Goal: Task Accomplishment & Management: Complete application form

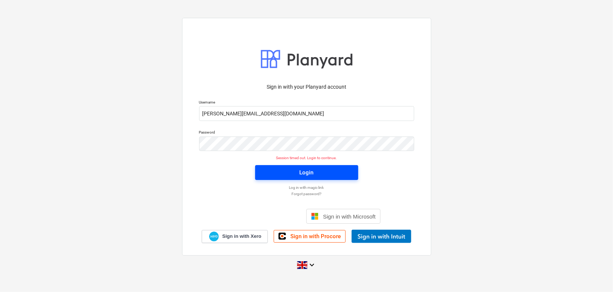
click at [299, 173] on div "Login" at bounding box center [306, 173] width 14 height 10
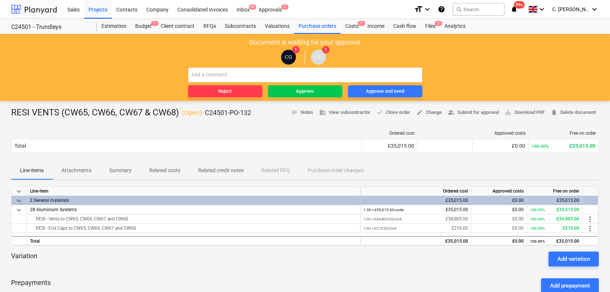
click at [40, 10] on div at bounding box center [34, 9] width 46 height 19
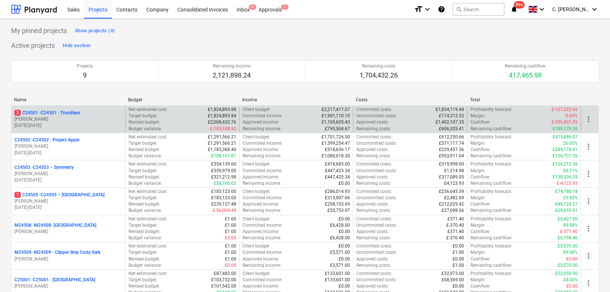
click at [72, 110] on p "3 C24501 - C24501 - Trundleys" at bounding box center [47, 113] width 66 height 6
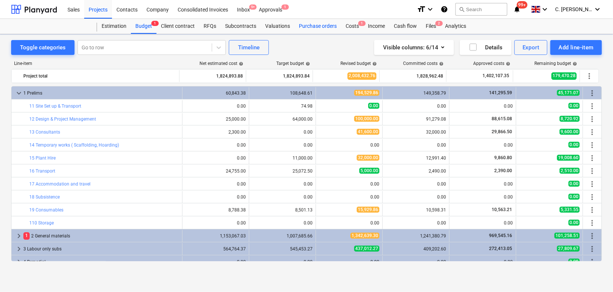
click at [317, 27] on div "Purchase orders" at bounding box center [317, 26] width 47 height 15
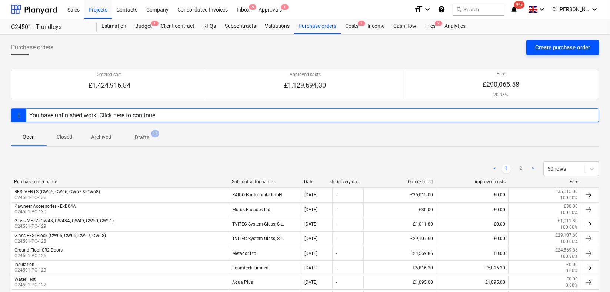
click at [542, 44] on div "Create purchase order" at bounding box center [563, 48] width 55 height 10
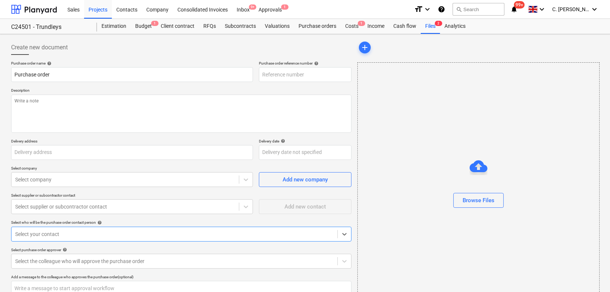
type textarea "x"
type input "[STREET_ADDRESS]"
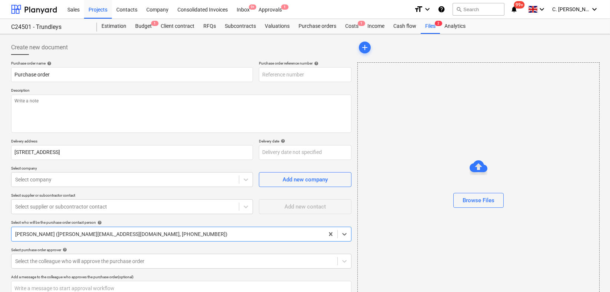
type textarea "x"
type input "C24501-PO-133"
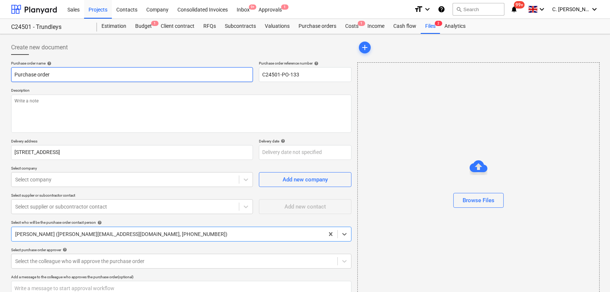
click at [62, 77] on input "Purchase order" at bounding box center [132, 74] width 242 height 15
drag, startPoint x: 85, startPoint y: 75, endPoint x: -2, endPoint y: 68, distance: 87.3
click at [0, 68] on html "Sales Projects Contacts Company Consolidated Invoices Inbox 9+ Approvals 1 form…" at bounding box center [305, 146] width 610 height 292
type textarea "x"
type input "L"
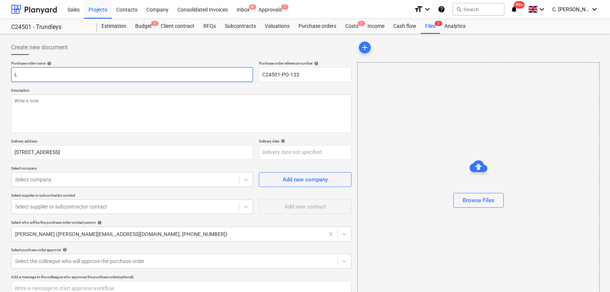
type textarea "x"
type input "Li"
type textarea "x"
type input "Lif"
type textarea "x"
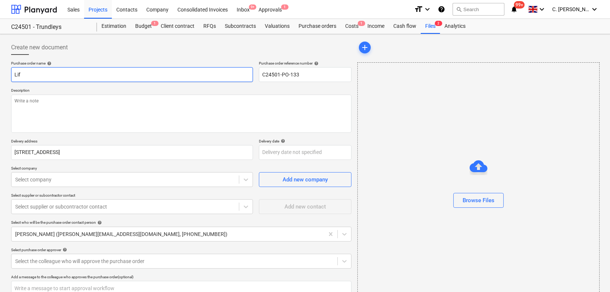
type input "Lift"
type textarea "x"
type input "Lifti"
type textarea "x"
type input "Liftin"
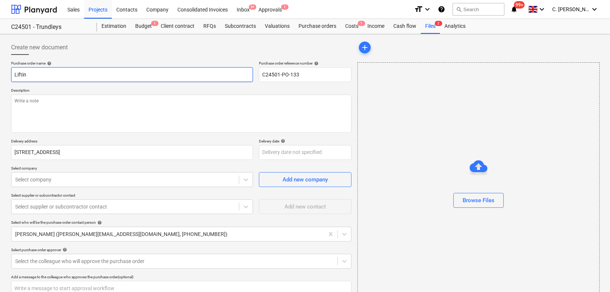
type textarea "x"
type input "Lifting"
type textarea "x"
type input "Lifting"
type textarea "x"
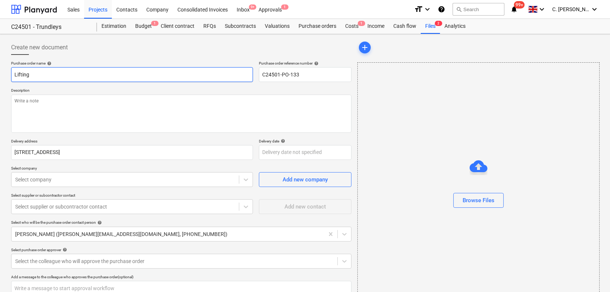
type input "Lifting E"
type textarea "x"
type input "Lifting Eq"
type textarea "x"
type input "Lifting Eq"
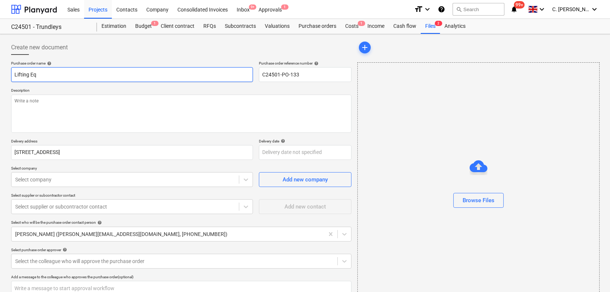
type textarea "x"
type input "Lifting Eq -"
type textarea "x"
type input "Lifting Eq - G"
type textarea "x"
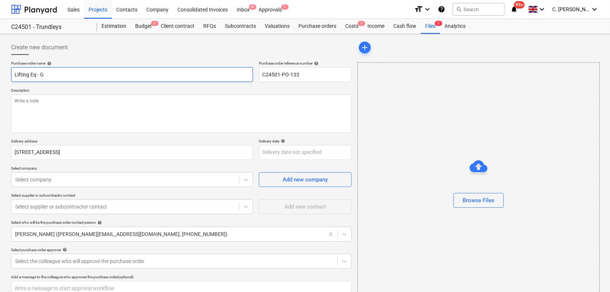
type input "Lifting Eq - Gr"
type textarea "x"
type input "Lifting Eq - Gro"
type textarea "x"
type input "Lifting Eq - Grou"
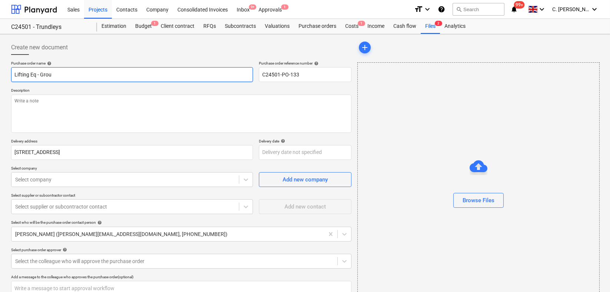
type textarea "x"
type input "Lifting Eq - [GEOGRAPHIC_DATA]"
type textarea "x"
type input "Lifting Eq - Ground"
type textarea "x"
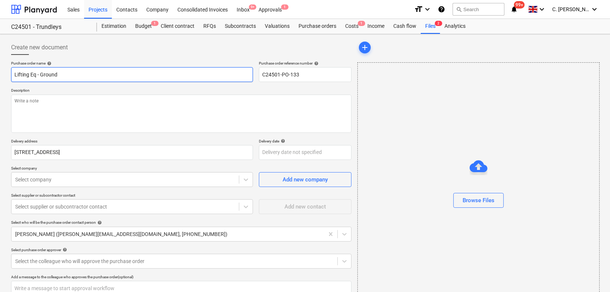
type input "Lifting Eq - Ground"
type textarea "x"
type input "Lifting Eq - Ground F"
type textarea "x"
type input "Lifting Eq - Ground Fl"
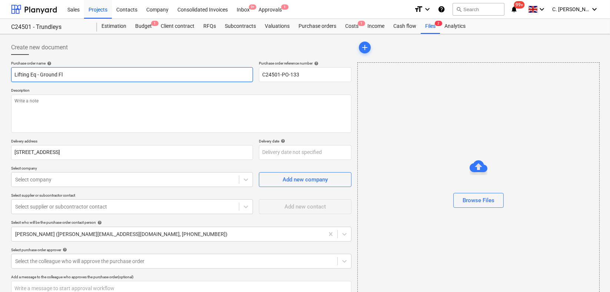
type textarea "x"
type input "Lifting Eq - Ground Flo"
type textarea "x"
type input "Lifting Eq - Ground Floor"
type textarea "x"
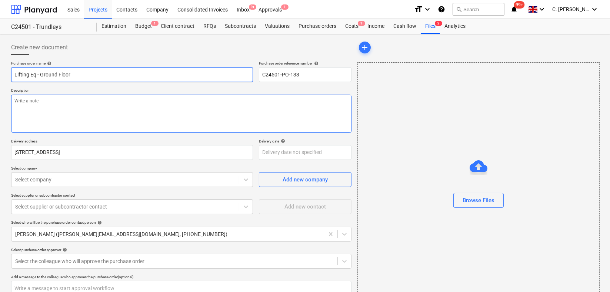
type input "Lifting Eq - Ground Floor"
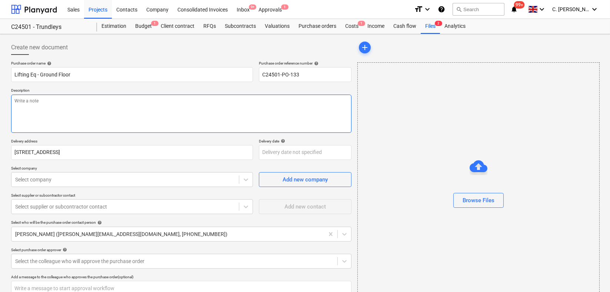
click at [45, 103] on textarea at bounding box center [181, 114] width 341 height 38
paste textarea "[PERSON_NAME] 2.0t Pick and Carry Crane - Winch Zone II"
type textarea "x"
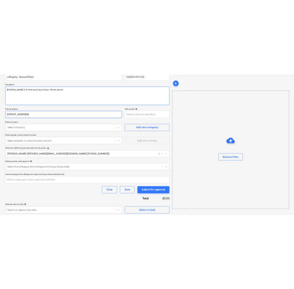
scroll to position [72, 0]
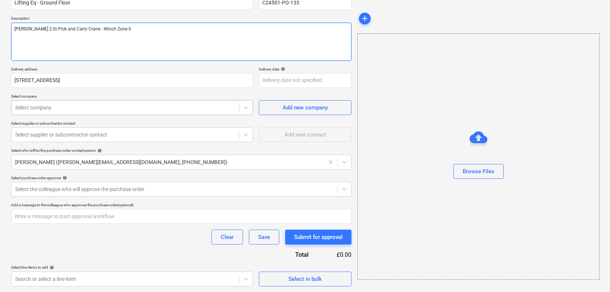
type textarea "[PERSON_NAME] 2.0t Pick and Carry Crane - Winch Zone II"
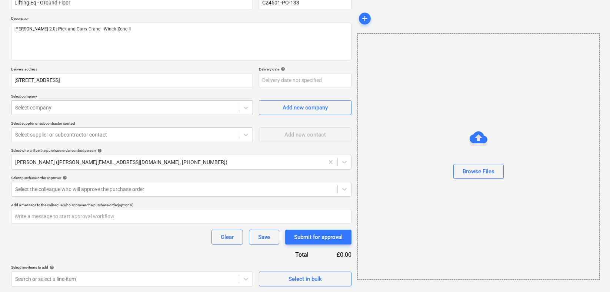
type textarea "x"
click at [71, 111] on div "Select company" at bounding box center [125, 107] width 228 height 10
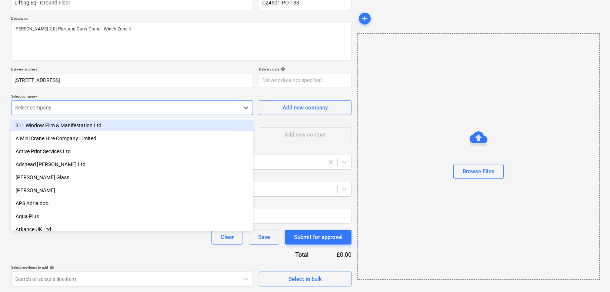
click at [72, 109] on div at bounding box center [125, 107] width 220 height 7
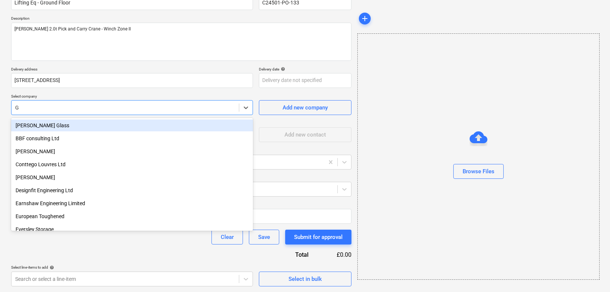
type input "GG"
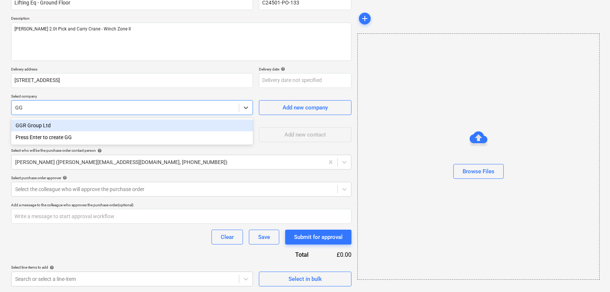
click at [56, 122] on div "GGR Group Ltd" at bounding box center [132, 125] width 242 height 12
type textarea "x"
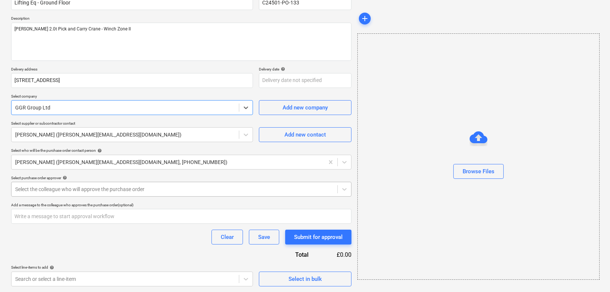
click at [40, 186] on div at bounding box center [174, 188] width 319 height 7
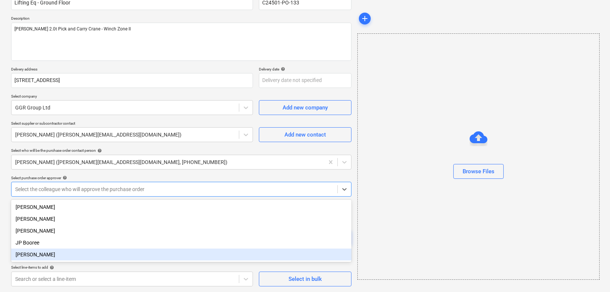
click at [30, 256] on div "[PERSON_NAME]" at bounding box center [181, 254] width 341 height 12
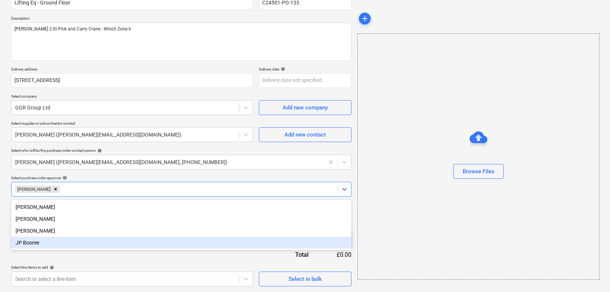
click at [133, 267] on div "Select line-items to add help" at bounding box center [132, 267] width 242 height 5
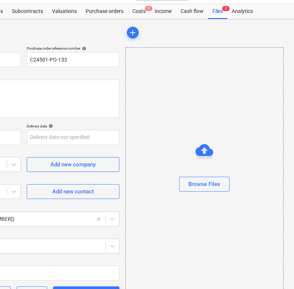
scroll to position [0, 213]
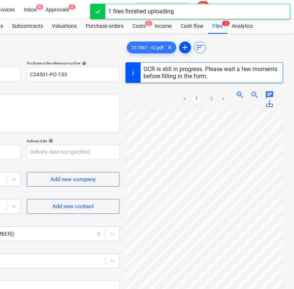
click at [188, 45] on span "add" at bounding box center [185, 47] width 9 height 9
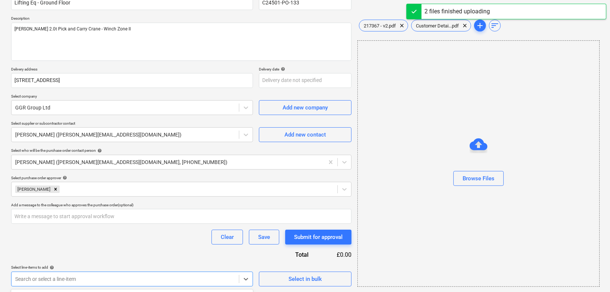
scroll to position [182, 0]
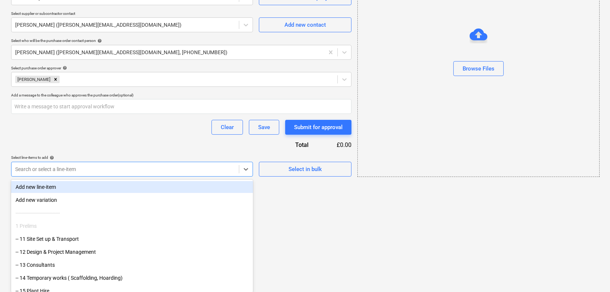
type textarea "x"
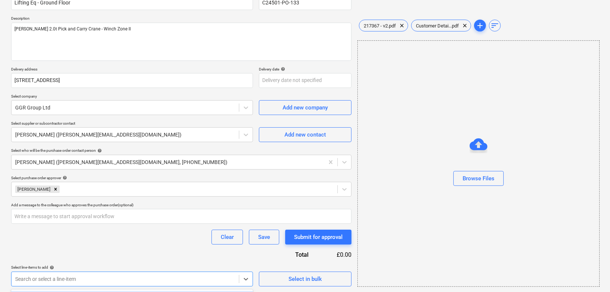
click at [110, 143] on div "Purchase order name help Lifting Eq - Ground Floor Purchase order reference num…" at bounding box center [181, 137] width 341 height 297
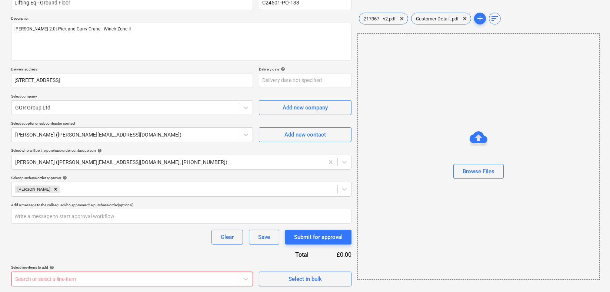
click at [57, 220] on body "Sales Projects Contacts Company Consolidated Invoices Inbox 9+ Approvals 1 form…" at bounding box center [305, 74] width 610 height 292
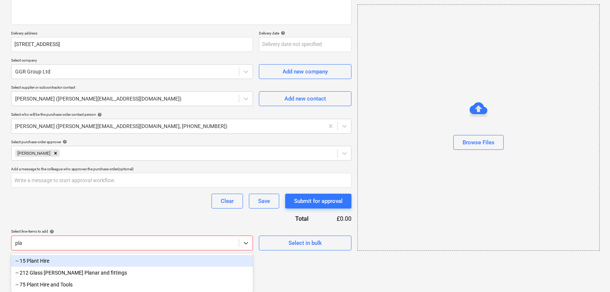
scroll to position [109, 0]
type input "plan"
click at [60, 261] on div "-- 15 Plant Hire" at bounding box center [132, 261] width 242 height 12
type textarea "x"
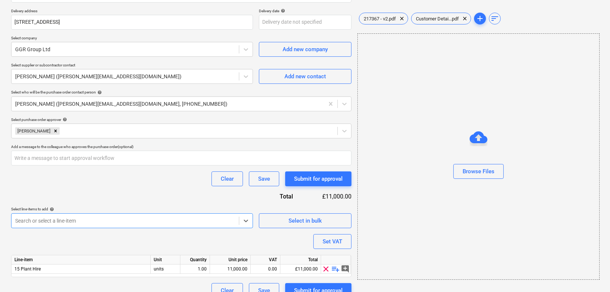
scroll to position [142, 0]
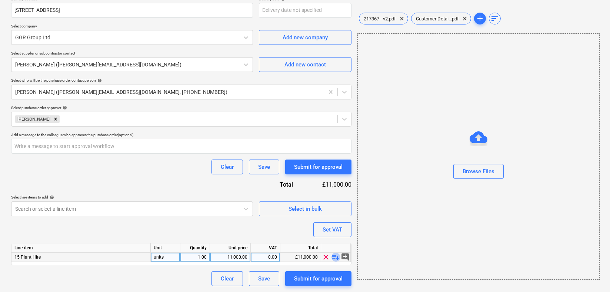
click at [335, 252] on span "playlist_add" at bounding box center [336, 256] width 9 height 9
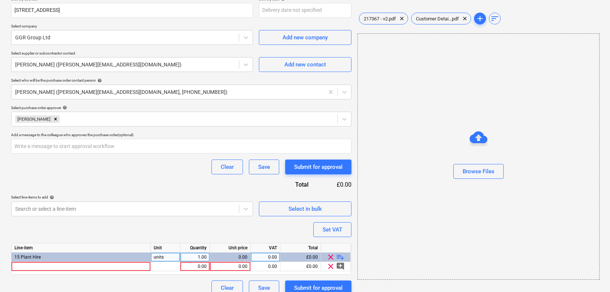
type textarea "x"
click at [118, 266] on div at bounding box center [80, 266] width 139 height 9
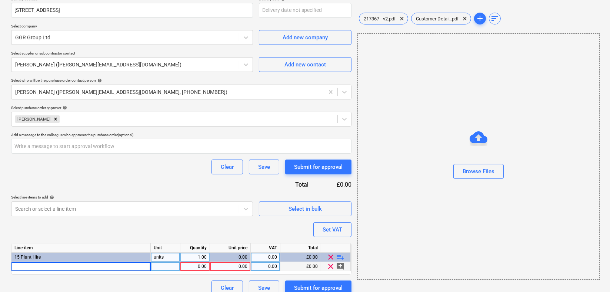
type input "[PERSON_NAME] 2.0t Pick and Carry Crane - Winch Zone II"
type textarea "x"
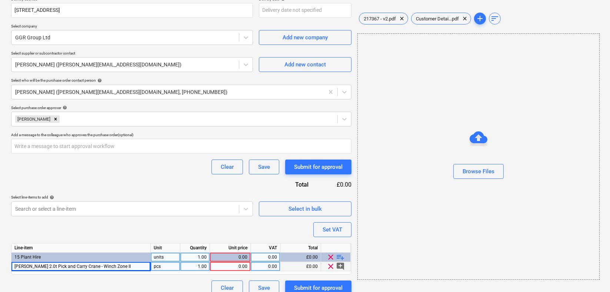
click at [179, 266] on div "pcs" at bounding box center [166, 266] width 30 height 9
type input "U"
type input "Week"
type textarea "x"
click at [235, 269] on div "0.00" at bounding box center [230, 266] width 34 height 9
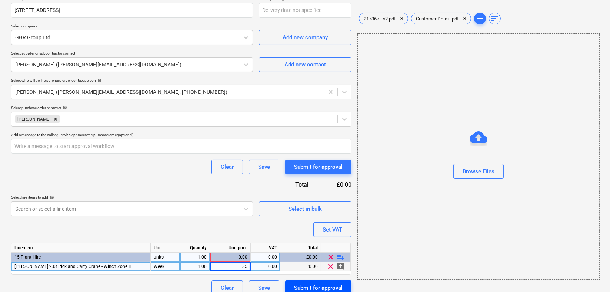
type input "350"
click at [344, 256] on span "playlist_add" at bounding box center [341, 256] width 9 height 9
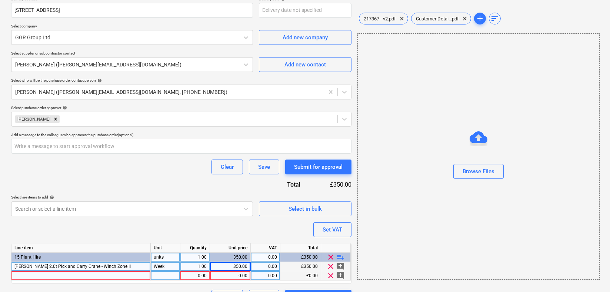
type textarea "x"
click at [99, 273] on div at bounding box center [80, 275] width 139 height 9
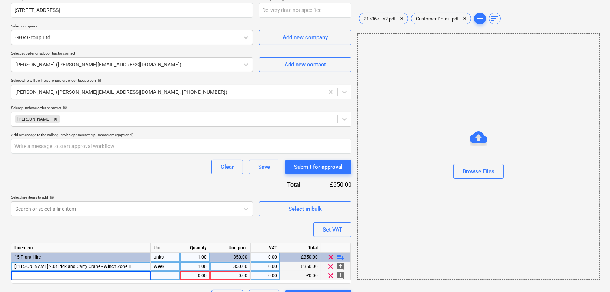
type input "Power Lead 16Amp 110V 25M"
type textarea "x"
click at [160, 273] on div at bounding box center [166, 275] width 30 height 9
type input "Unit"
click at [236, 278] on div "0.00" at bounding box center [230, 275] width 34 height 9
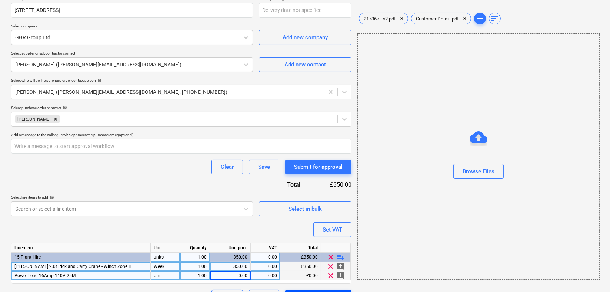
type textarea "x"
click at [230, 275] on div "0.00" at bounding box center [230, 275] width 34 height 9
type input "15"
click at [342, 256] on span "playlist_add" at bounding box center [341, 256] width 9 height 9
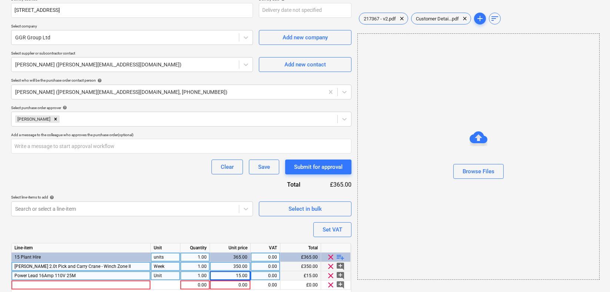
type textarea "x"
click at [63, 285] on div at bounding box center [80, 284] width 139 height 9
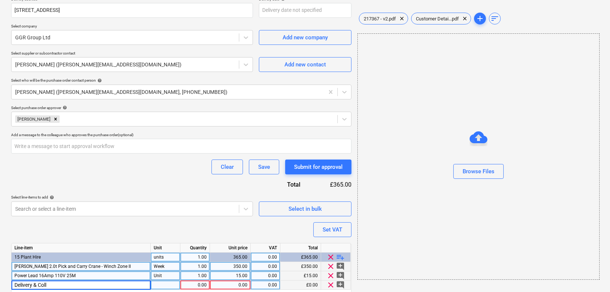
type input "Delivery & Colle"
type textarea "x"
click at [48, 287] on div "Delivery & Colle" at bounding box center [80, 284] width 139 height 9
click at [60, 286] on input "Delivery & Colle" at bounding box center [80, 284] width 139 height 9
type input "Delivery & Collection"
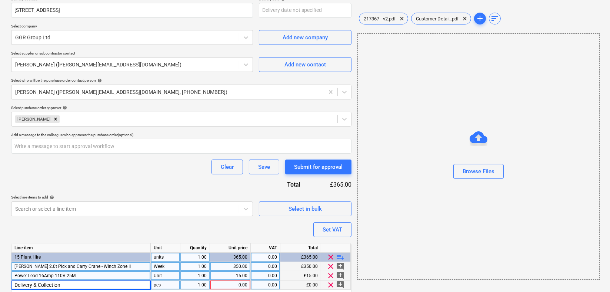
type textarea "x"
click at [177, 283] on div "pcs" at bounding box center [166, 284] width 30 height 9
type input "Unit"
type textarea "x"
click at [185, 284] on div "1.00" at bounding box center [194, 284] width 23 height 9
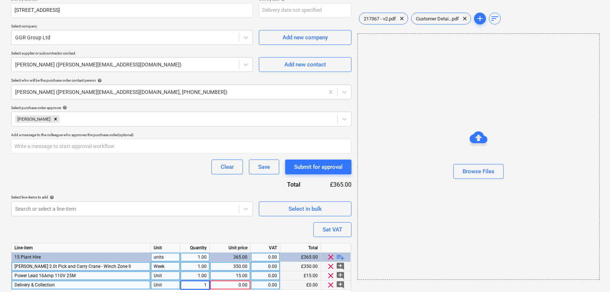
type input "2"
type textarea "x"
click at [229, 288] on div "0.00" at bounding box center [230, 284] width 34 height 9
type input "160"
click at [265, 284] on div "0.00" at bounding box center [265, 284] width 23 height 9
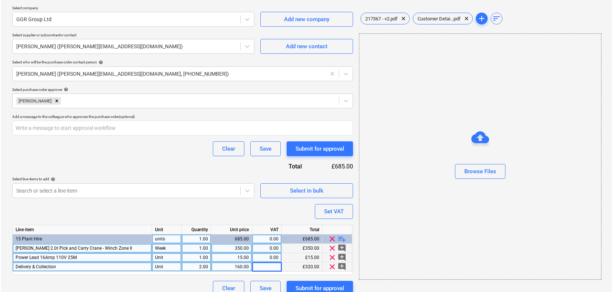
scroll to position [169, 0]
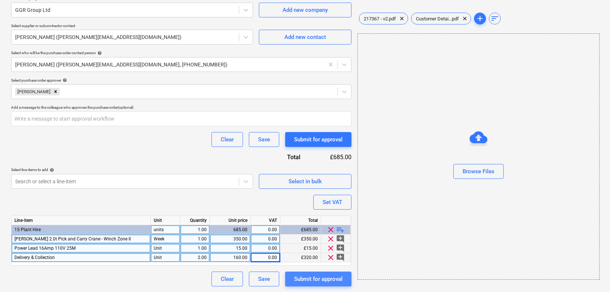
click at [314, 276] on div "Submit for approval" at bounding box center [318, 279] width 49 height 10
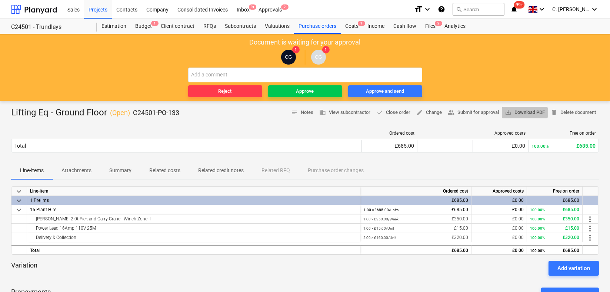
click at [521, 112] on span "save_alt Download PDF" at bounding box center [525, 112] width 40 height 9
click at [36, 11] on div at bounding box center [34, 9] width 46 height 19
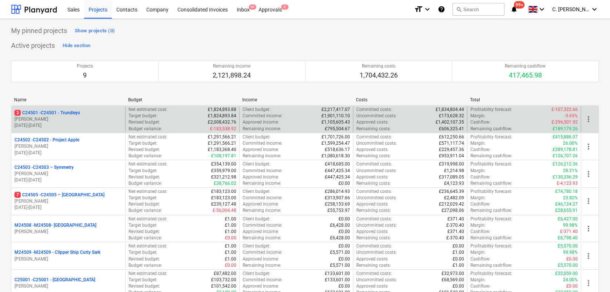
click at [64, 114] on p "3 C24501 - C24501 - Trundleys" at bounding box center [47, 113] width 66 height 6
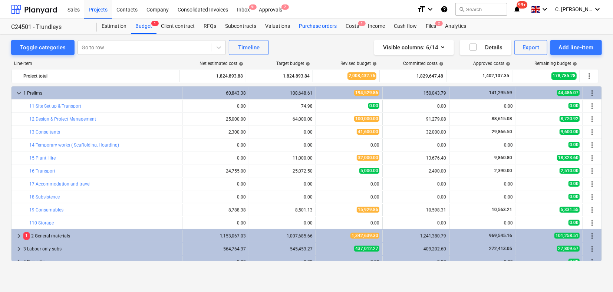
click at [312, 27] on div "Purchase orders" at bounding box center [317, 26] width 47 height 15
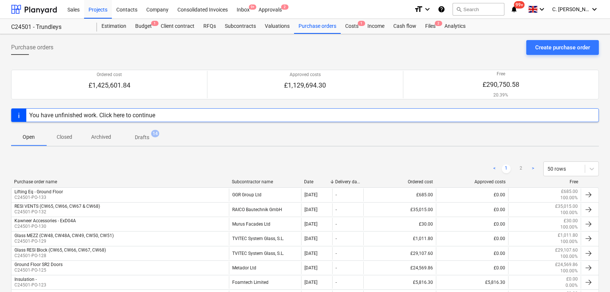
click at [263, 181] on div "Subcontractor name" at bounding box center [265, 181] width 67 height 5
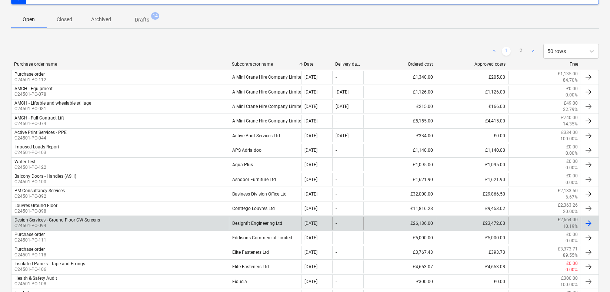
scroll to position [123, 0]
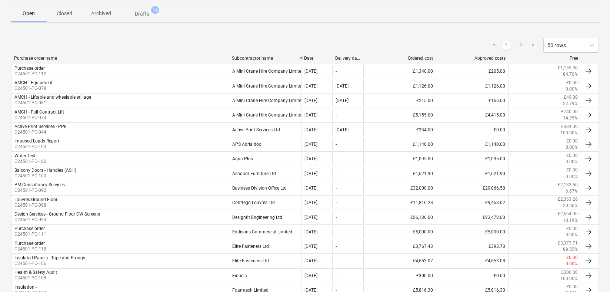
click at [248, 59] on div "Subcontractor name" at bounding box center [265, 58] width 67 height 5
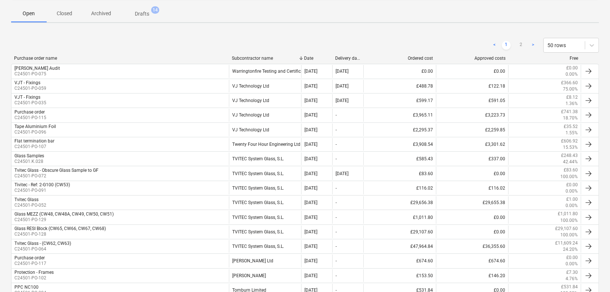
click at [248, 59] on div "Subcontractor name" at bounding box center [265, 58] width 67 height 5
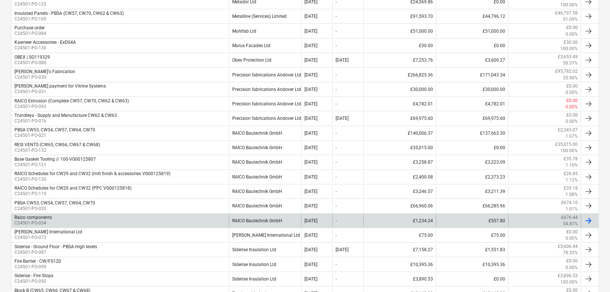
scroll to position [458, 0]
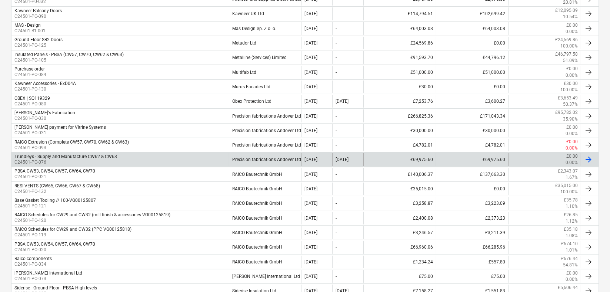
click at [79, 155] on div "Trundleys - Supply and Manufacture CW62 & CW63" at bounding box center [65, 156] width 103 height 5
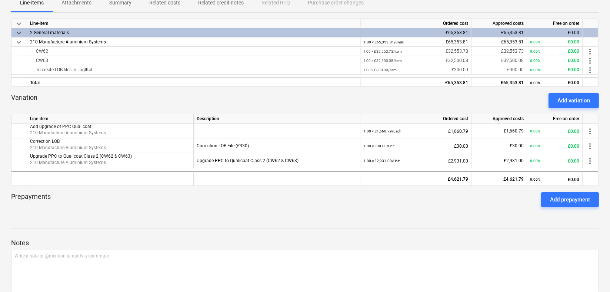
scroll to position [41, 0]
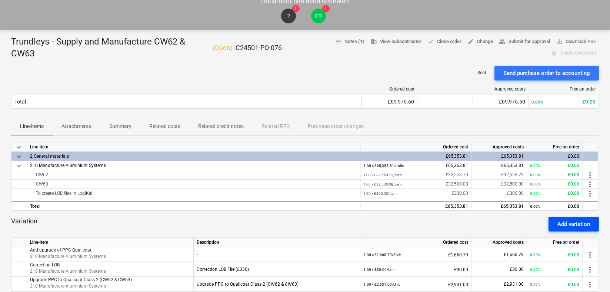
click at [562, 225] on div "Add variation" at bounding box center [574, 224] width 33 height 10
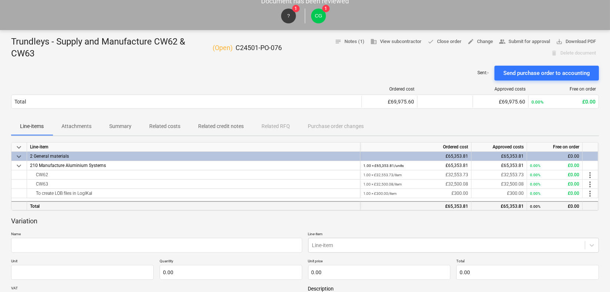
scroll to position [165, 0]
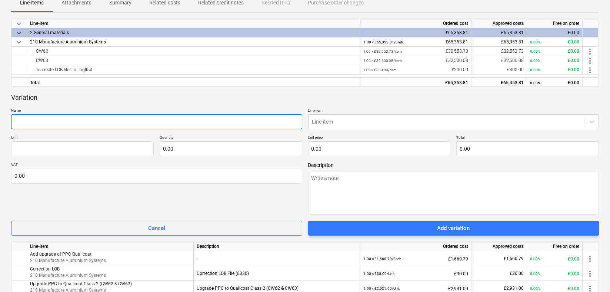
click at [74, 123] on input "text" at bounding box center [156, 121] width 291 height 15
type textarea "x"
type input "B"
type textarea "x"
type input "Bo"
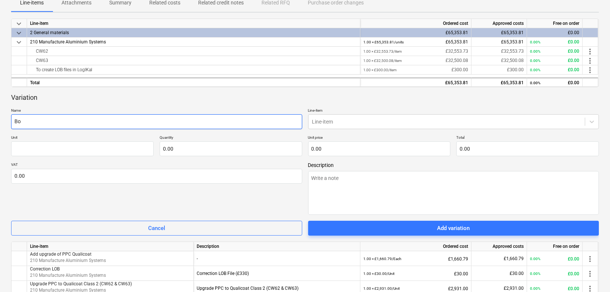
type textarea "x"
type input "B"
type textarea "x"
type input "Ba"
type textarea "x"
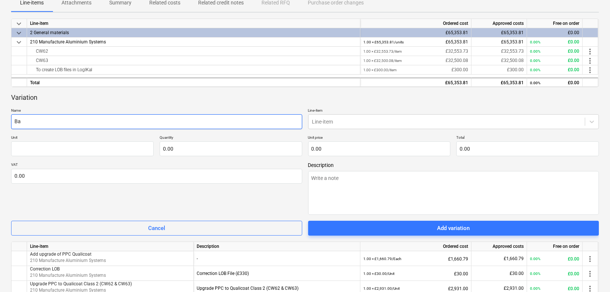
type input "Bas"
type textarea "x"
type input "Base"
type textarea "x"
type input "Base"
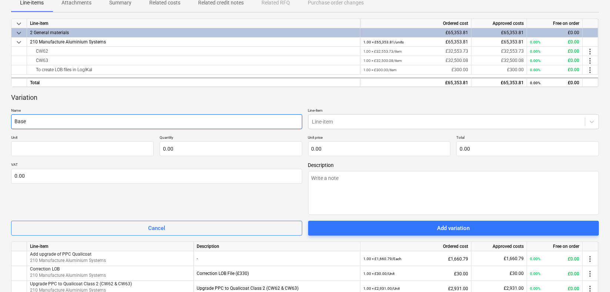
type textarea "x"
type input "Base t"
type textarea "x"
type input "Base tr"
type textarea "x"
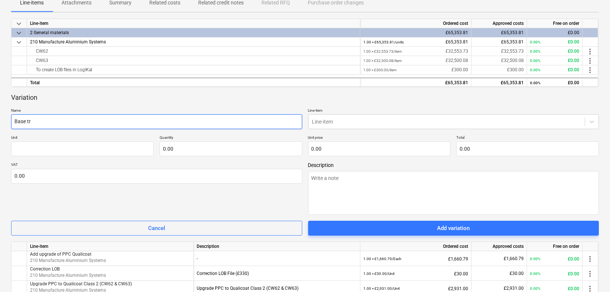
type input "Base tra"
type textarea "x"
type input "Base [PERSON_NAME]"
type textarea "x"
type input "Base trans"
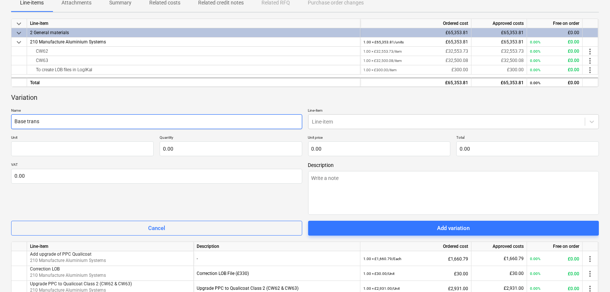
type textarea "x"
type input "Base transo"
type textarea "x"
type input "Base transom"
type textarea "x"
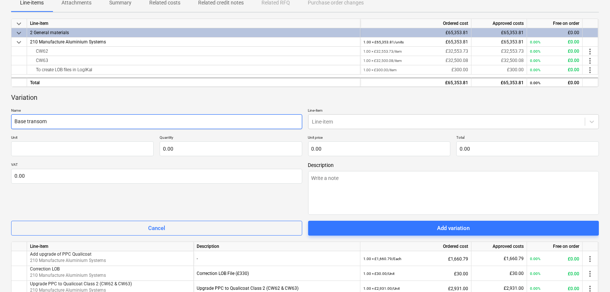
type input "Base transoms"
type textarea "x"
type input "Base transoms"
type textarea "x"
type input "Base transoms L"
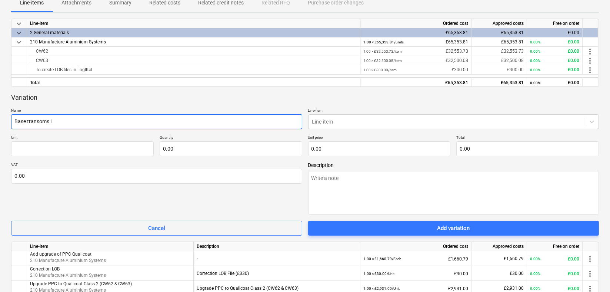
type textarea "x"
type input "Base transoms L0"
type textarea "x"
type input "Base transoms L05"
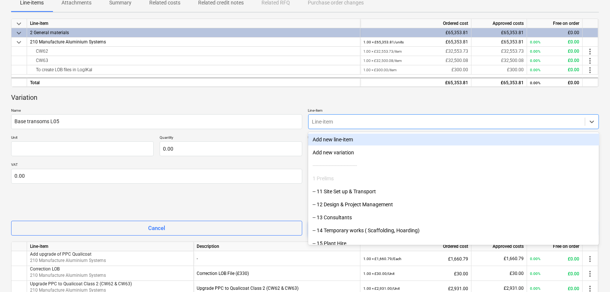
click at [361, 123] on div at bounding box center [446, 121] width 269 height 7
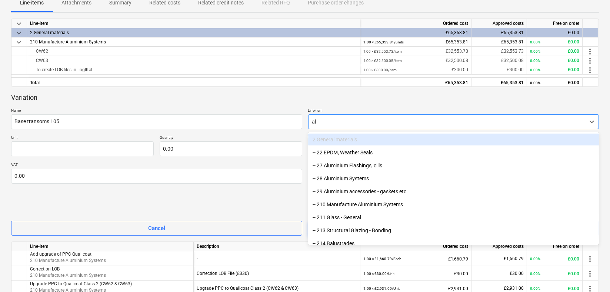
type input "alu"
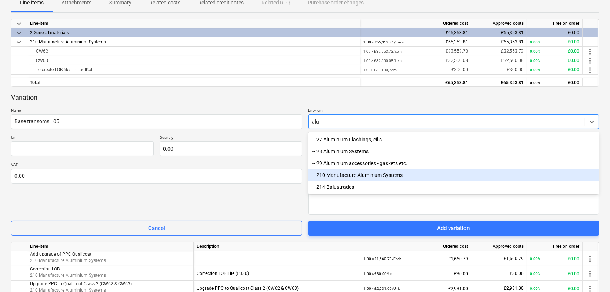
click at [373, 174] on div "-- 210 Manufacture Aluminium Systems" at bounding box center [453, 175] width 291 height 12
type textarea "x"
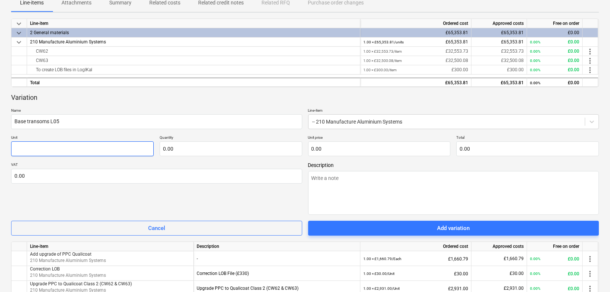
click at [77, 148] on input "text" at bounding box center [82, 148] width 143 height 15
type textarea "x"
type input "U"
type textarea "x"
type input "Un"
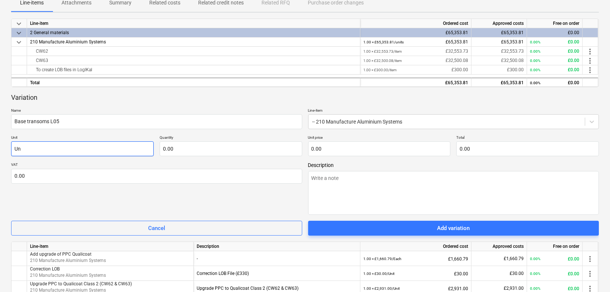
type textarea "x"
type input "Uni"
type textarea "x"
type input "Unit"
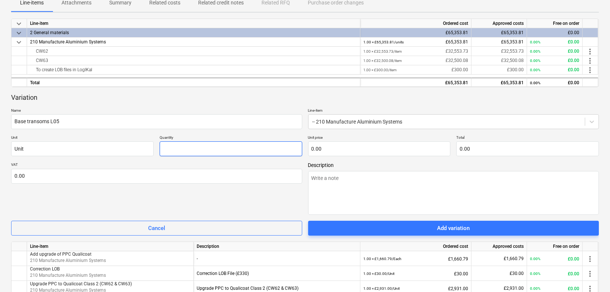
click at [185, 151] on input "text" at bounding box center [231, 148] width 143 height 15
type textarea "x"
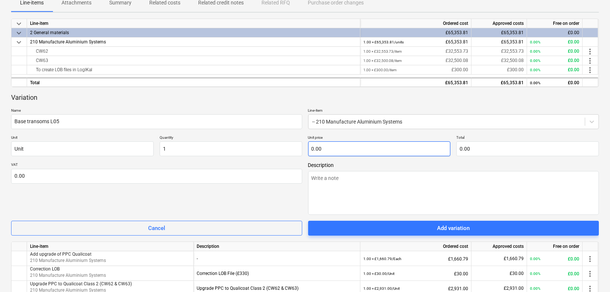
type input "1.00"
click at [328, 149] on input "text" at bounding box center [379, 148] width 143 height 15
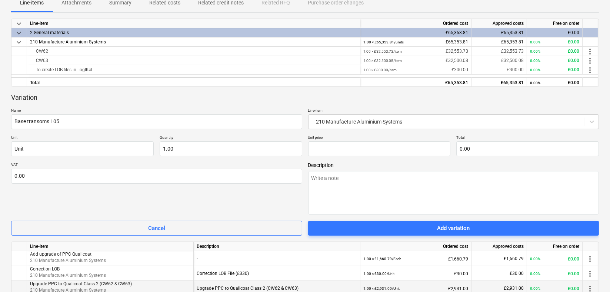
type input "0.00"
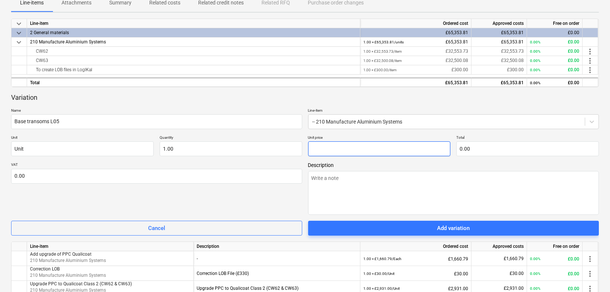
click at [384, 148] on input "text" at bounding box center [379, 148] width 143 height 15
type textarea "x"
type input "4"
type input "4.00"
type textarea "x"
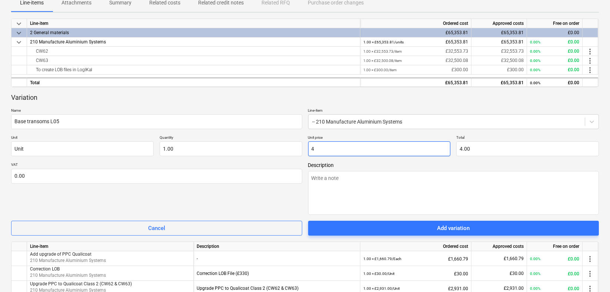
type input "42"
type input "42.00"
type textarea "x"
type input "421"
type input "421.00"
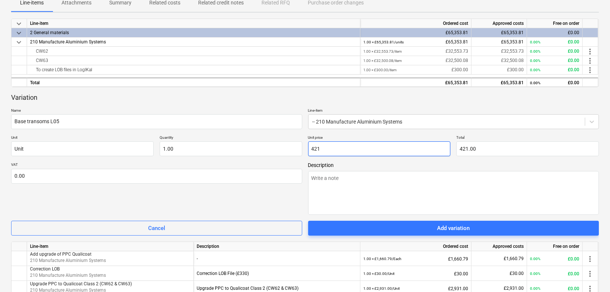
type textarea "x"
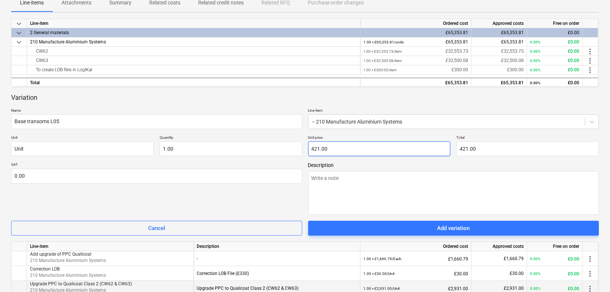
type input "421"
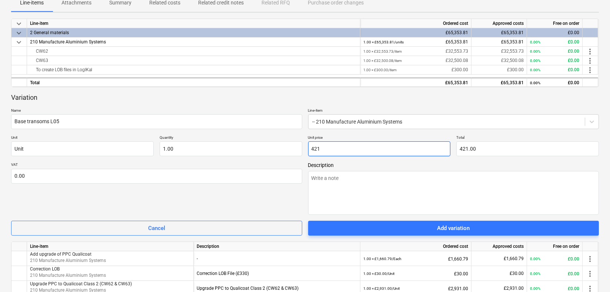
type textarea "x"
type input "421."
type textarea "x"
type input "421.3"
type input "421.30"
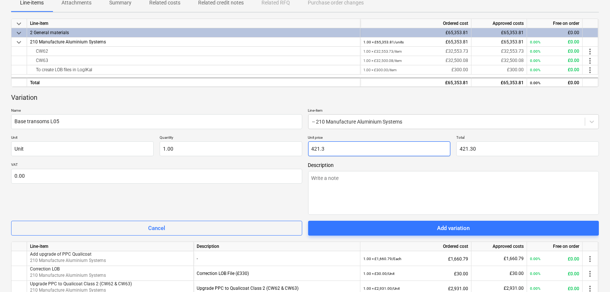
type textarea "x"
type input "421.32"
click at [379, 184] on textarea at bounding box center [453, 193] width 291 height 44
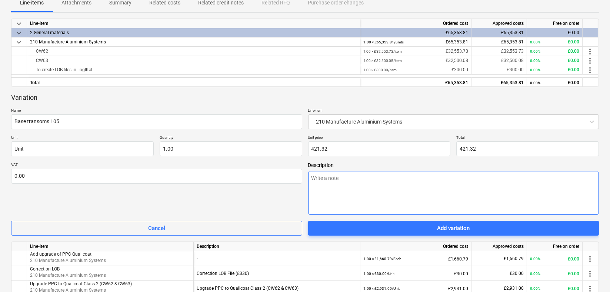
type textarea "x"
type textarea "F"
type textarea "x"
type textarea "Fa"
type textarea "x"
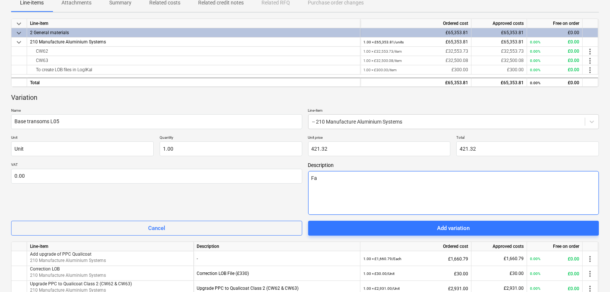
type textarea "Fab"
type textarea "x"
type textarea "Fabr"
type textarea "x"
type textarea "Fabri"
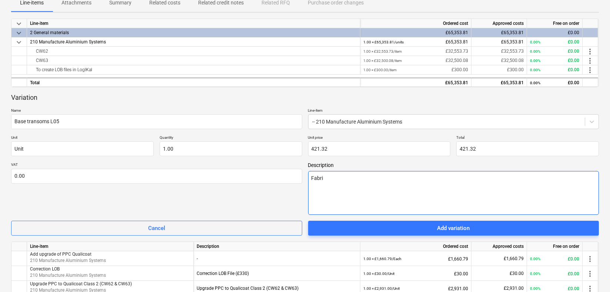
type textarea "x"
type textarea "Fabric"
type textarea "x"
type textarea "Fabrica"
type textarea "x"
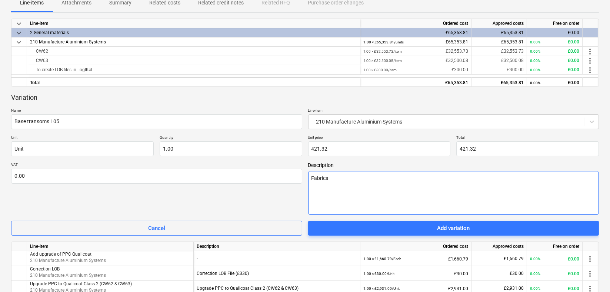
type textarea "Fabricat"
type textarea "x"
type textarea "Fabricate"
type textarea "x"
type textarea "Fabricate"
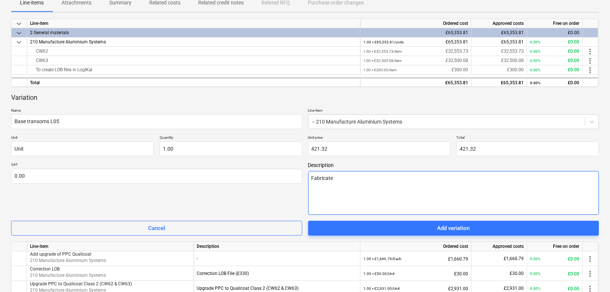
type textarea "x"
type textarea "Fabricate t"
type textarea "x"
type textarea "Fabricate th"
type textarea "x"
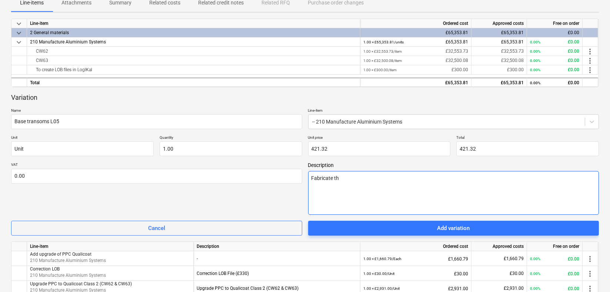
type textarea "Fabricate the"
type textarea "x"
type textarea "Fabricate the"
type textarea "x"
type textarea "Fabricate the b"
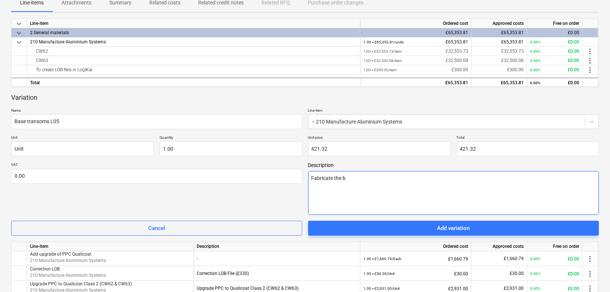
type textarea "x"
type textarea "Fabricate the bs"
type textarea "x"
type textarea "Fabricate the bse"
type textarea "x"
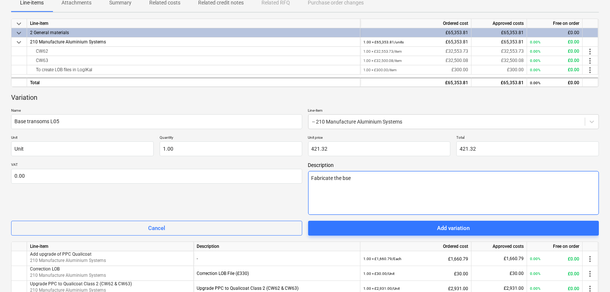
type textarea "Fabricate the bse"
type textarea "x"
type textarea "Fabricate the bse"
type textarea "x"
type textarea "Fabricate the bs"
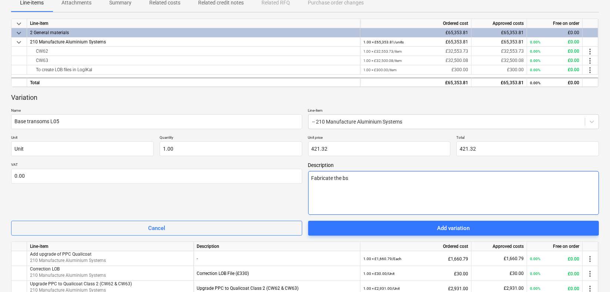
type textarea "x"
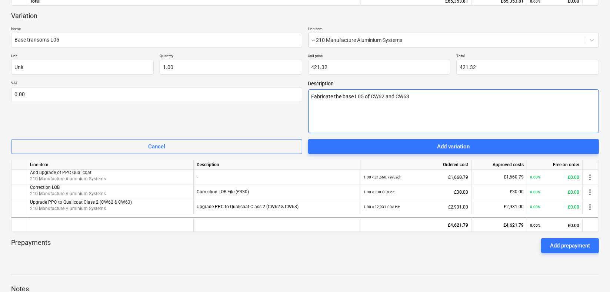
scroll to position [247, 0]
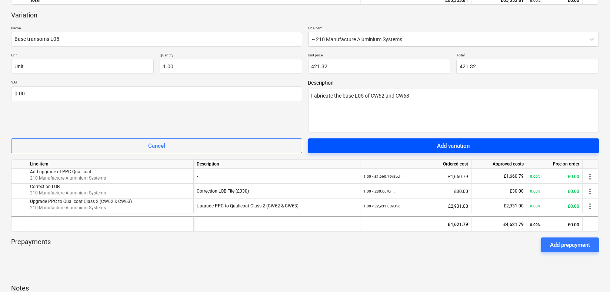
click at [445, 144] on div "Add variation" at bounding box center [453, 146] width 33 height 10
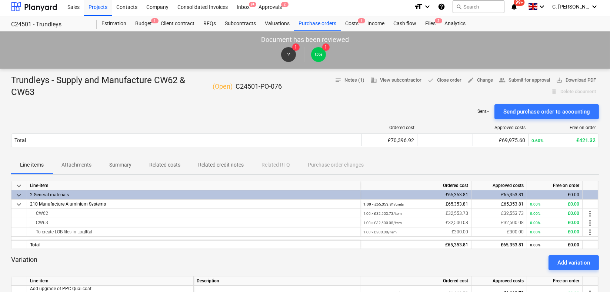
scroll to position [0, 0]
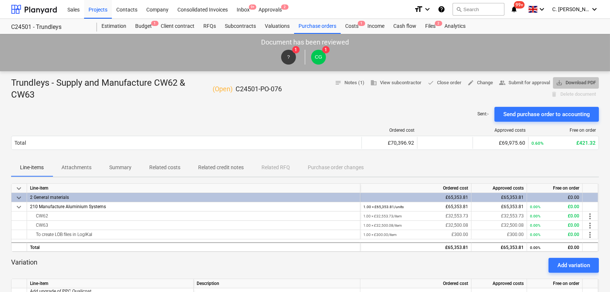
click at [582, 83] on span "save_alt Download PDF" at bounding box center [576, 83] width 40 height 9
click at [30, 12] on div at bounding box center [34, 9] width 46 height 19
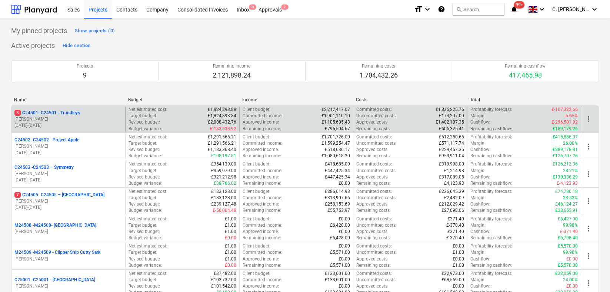
click at [55, 119] on p "[PERSON_NAME]" at bounding box center [68, 119] width 108 height 6
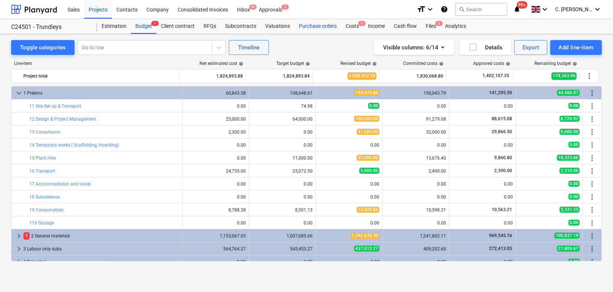
click at [308, 26] on div "Purchase orders" at bounding box center [317, 26] width 47 height 15
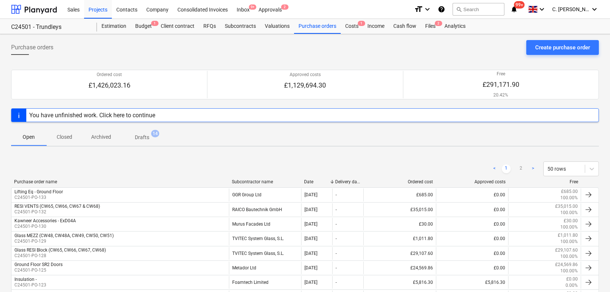
click at [264, 180] on div "Subcontractor name" at bounding box center [265, 181] width 67 height 5
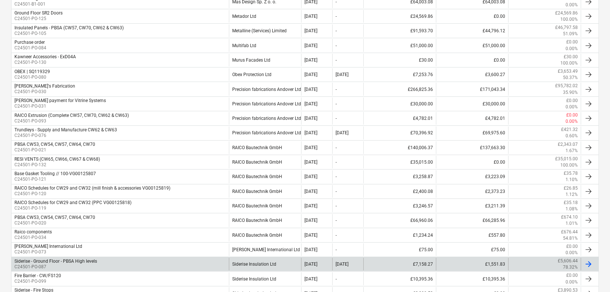
scroll to position [458, 0]
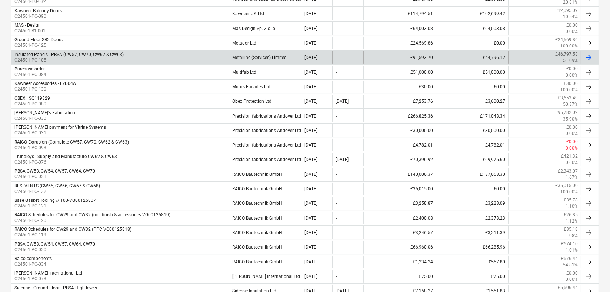
click at [264, 57] on div "Metalline (Services) Limited" at bounding box center [265, 57] width 73 height 13
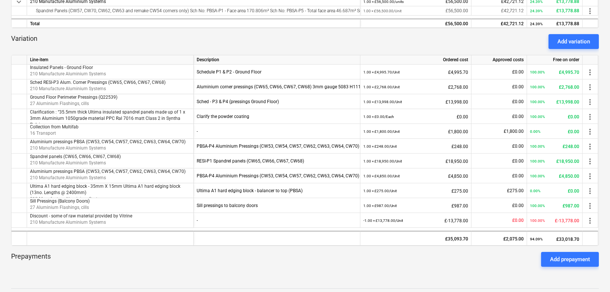
scroll to position [206, 0]
click at [77, 249] on div "Prepayments Add prepayment" at bounding box center [305, 258] width 588 height 27
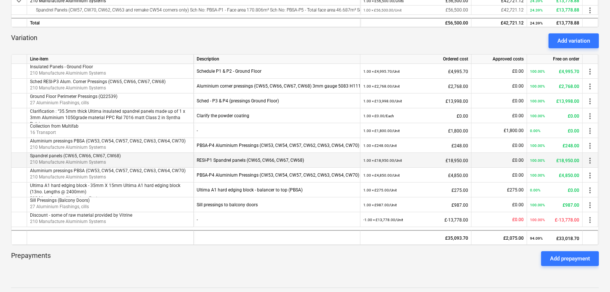
click at [84, 158] on p "Spandrel panels (CW65, CW66, CW67, CW68)" at bounding box center [110, 156] width 160 height 6
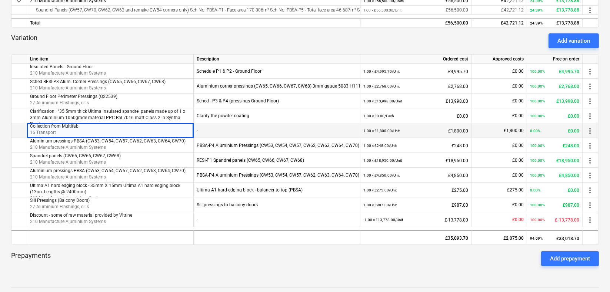
drag, startPoint x: 175, startPoint y: 121, endPoint x: 303, endPoint y: 132, distance: 128.7
click at [303, 132] on div "-" at bounding box center [277, 130] width 160 height 15
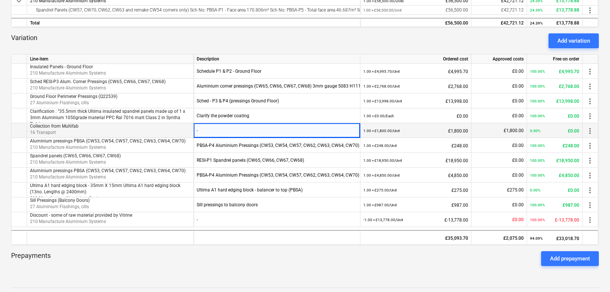
click at [114, 128] on p "Collection from Multifab" at bounding box center [110, 126] width 160 height 6
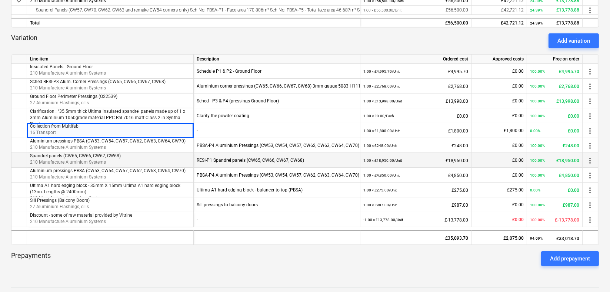
click at [95, 159] on span "210 Manufacture Aluminium Systems" at bounding box center [68, 161] width 76 height 5
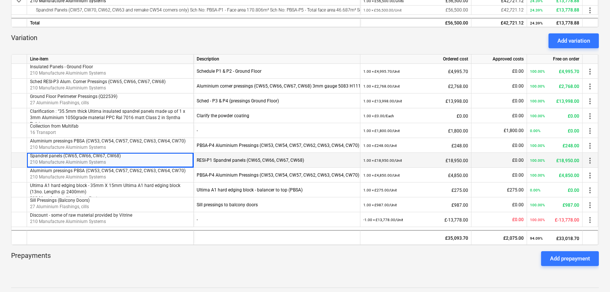
click at [197, 160] on div "RESI-P1 Spandrel panels (CW65, CW66, CW67, CW68)" at bounding box center [277, 160] width 167 height 15
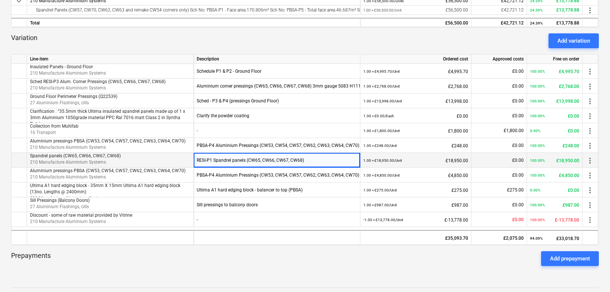
click at [156, 162] on p "210 Manufacture Aluminium Systems" at bounding box center [110, 162] width 160 height 6
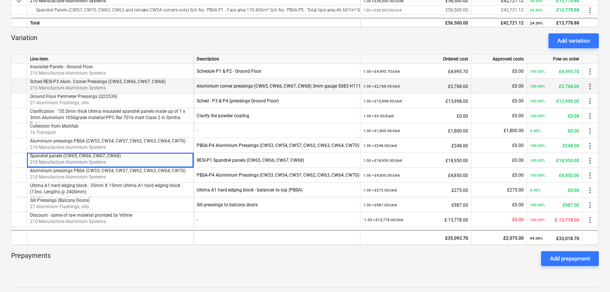
scroll to position [0, 0]
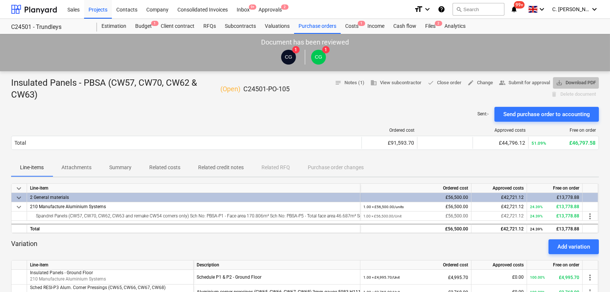
click at [577, 80] on span "save_alt Download PDF" at bounding box center [576, 83] width 40 height 9
